Goal: Find specific page/section: Find specific page/section

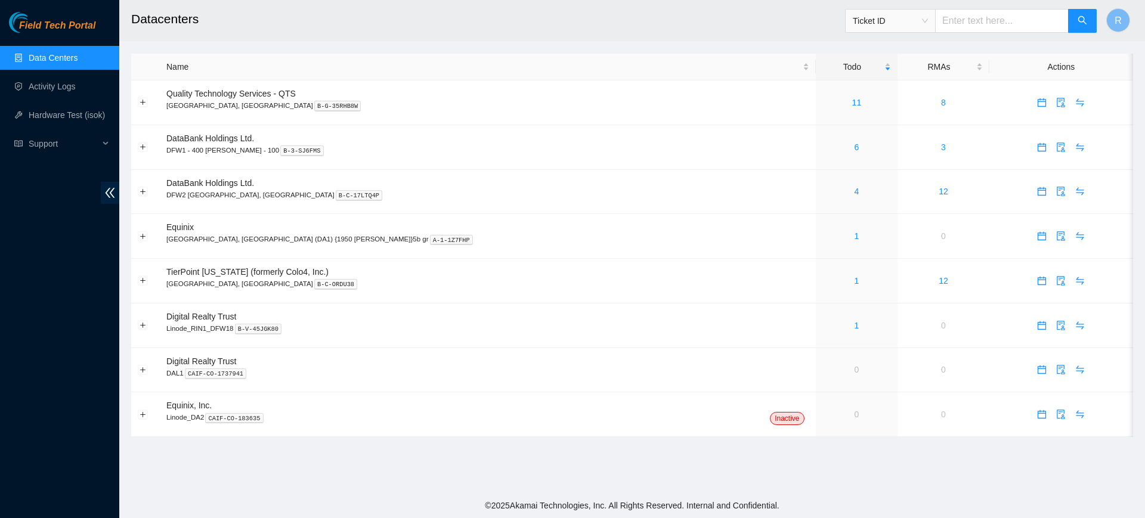
click at [63, 55] on link "Data Centers" at bounding box center [53, 58] width 49 height 10
